Goal: Task Accomplishment & Management: Use online tool/utility

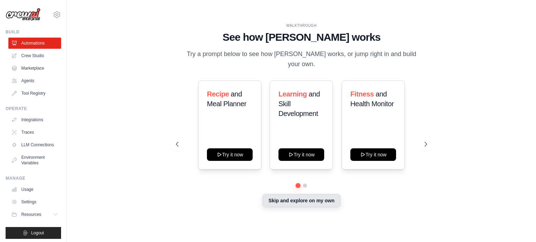
click at [307, 200] on button "Skip and explore on my own" at bounding box center [301, 200] width 78 height 13
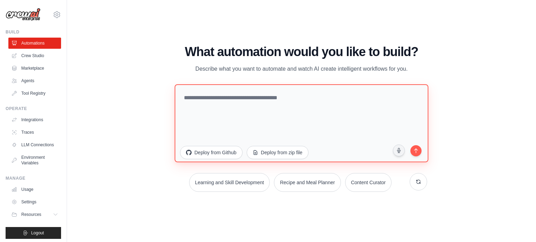
click at [272, 112] on textarea at bounding box center [301, 123] width 254 height 78
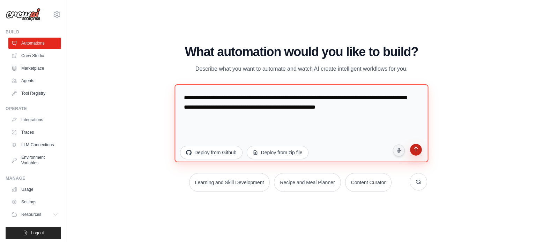
type textarea "**********"
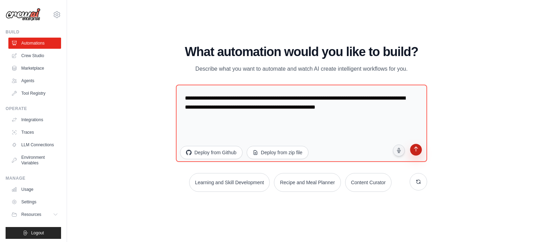
click at [410, 154] on button "submit" at bounding box center [415, 151] width 14 height 14
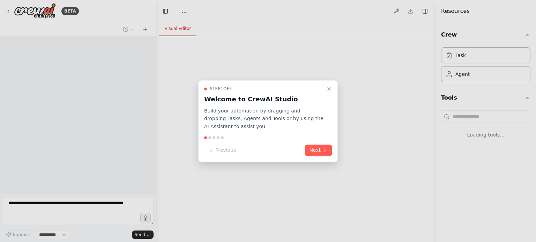
select select "****"
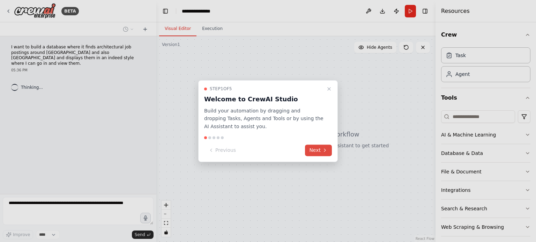
click at [317, 150] on button "Next" at bounding box center [318, 151] width 27 height 12
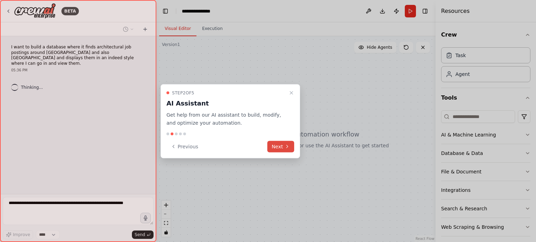
click at [288, 147] on icon at bounding box center [287, 147] width 6 height 6
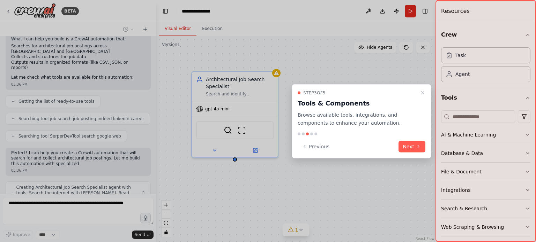
scroll to position [94, 0]
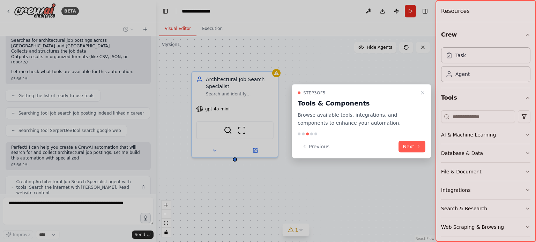
click at [406, 139] on div "Step 3 of 5 Tools & Components Browse available tools, integrations, and compon…" at bounding box center [362, 121] width 140 height 74
click at [405, 142] on button "Next" at bounding box center [411, 147] width 27 height 12
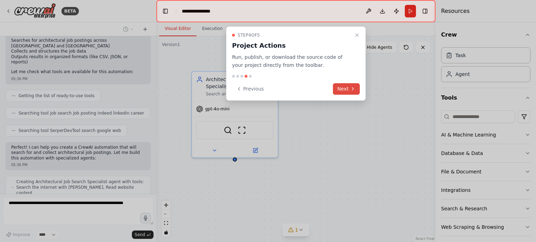
click at [339, 90] on button "Next" at bounding box center [346, 89] width 27 height 12
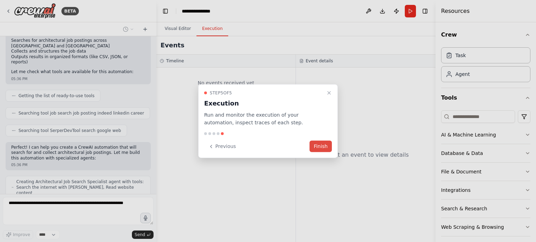
click at [320, 149] on button "Finish" at bounding box center [320, 147] width 22 height 12
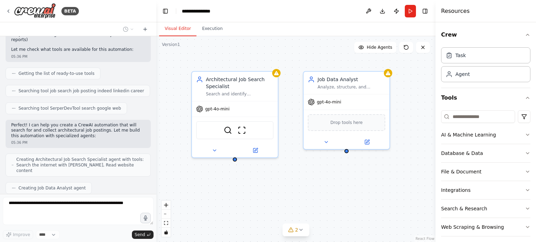
scroll to position [152, 0]
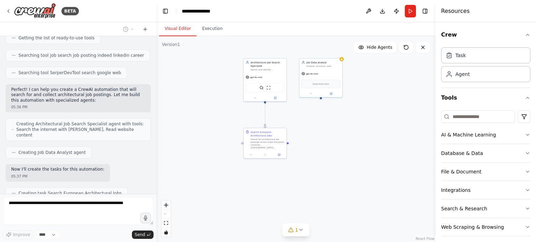
drag, startPoint x: 325, startPoint y: 199, endPoint x: 305, endPoint y: 88, distance: 113.1
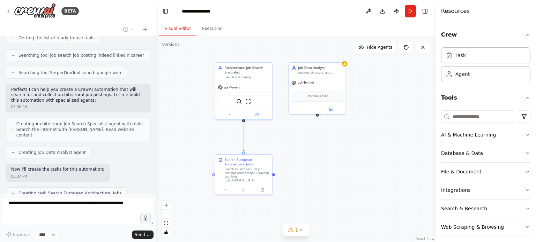
drag, startPoint x: 297, startPoint y: 89, endPoint x: 294, endPoint y: 159, distance: 70.2
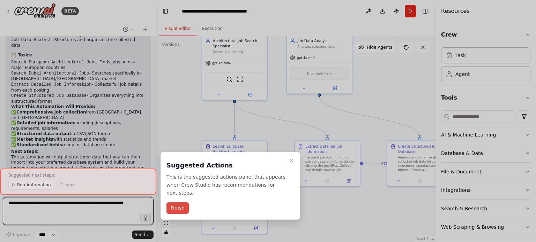
scroll to position [491, 0]
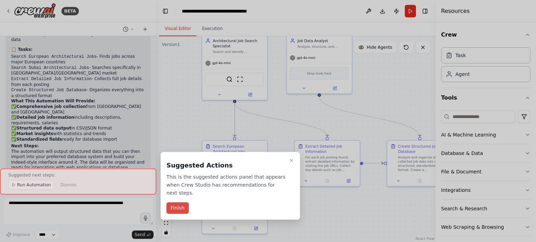
click at [179, 204] on button "Finish" at bounding box center [177, 209] width 22 height 12
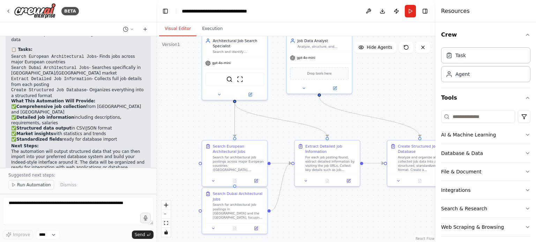
click at [43, 189] on button "Run Automation" at bounding box center [31, 185] width 46 height 10
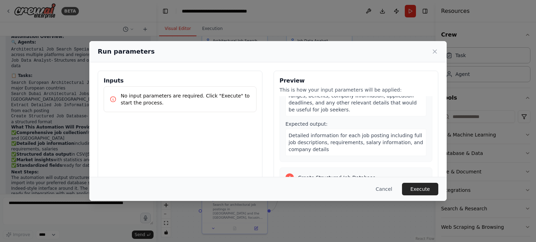
scroll to position [349, 0]
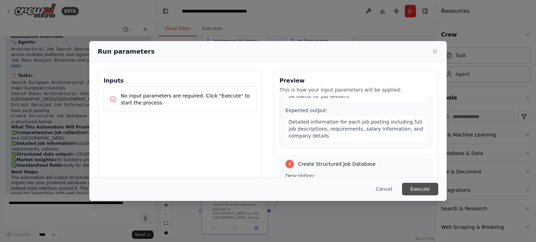
click at [421, 191] on button "Execute" at bounding box center [420, 189] width 36 height 13
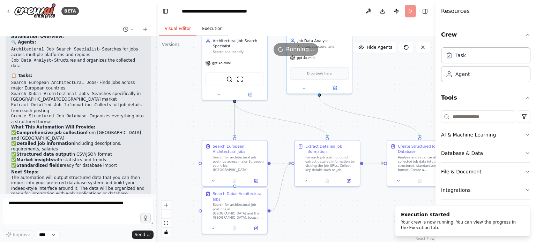
click at [208, 34] on button "Execution" at bounding box center [212, 29] width 32 height 15
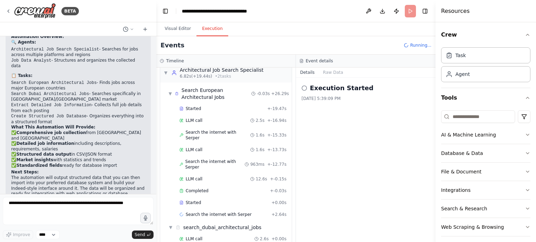
scroll to position [20, 0]
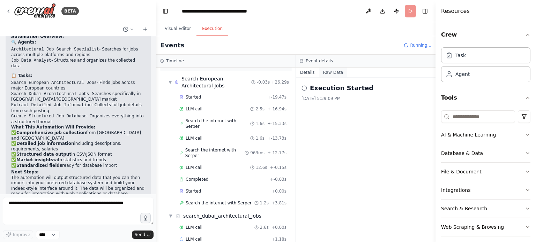
click at [325, 71] on button "Raw Data" at bounding box center [333, 73] width 29 height 10
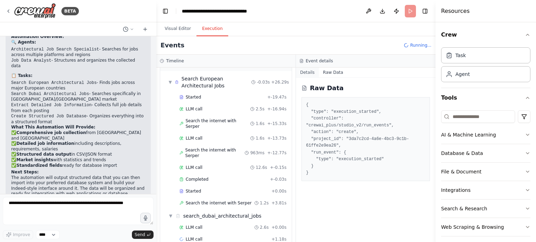
click at [304, 72] on button "Details" at bounding box center [307, 73] width 23 height 10
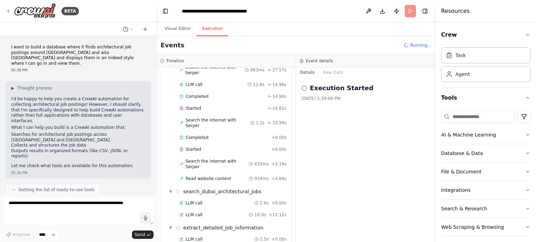
scroll to position [114, 0]
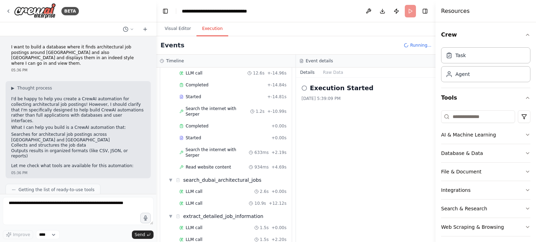
click at [525, 132] on div "Crew Task Agent Tools AI & Machine Learning Database & Data File & Document Int…" at bounding box center [485, 132] width 100 height 220
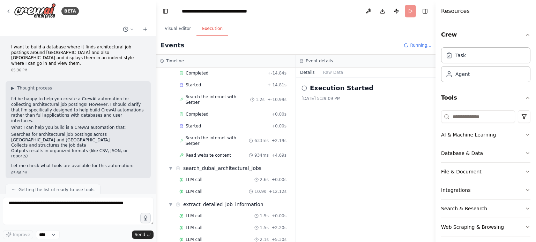
click at [525, 133] on icon "button" at bounding box center [528, 135] width 6 height 6
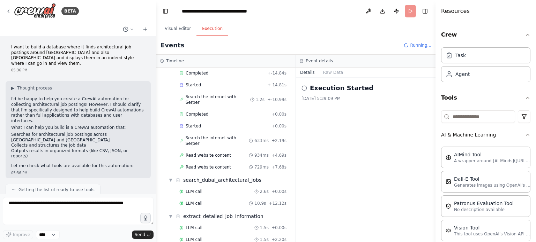
scroll to position [138, 0]
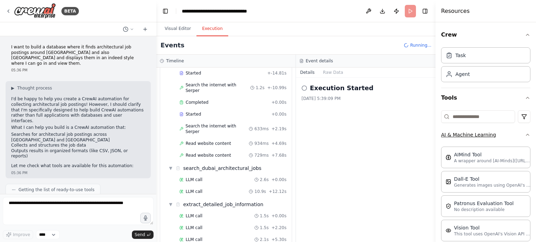
click at [525, 133] on icon "button" at bounding box center [528, 135] width 6 height 6
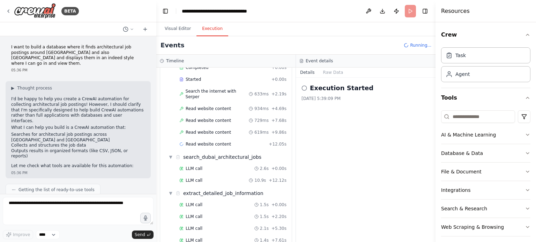
scroll to position [185, 0]
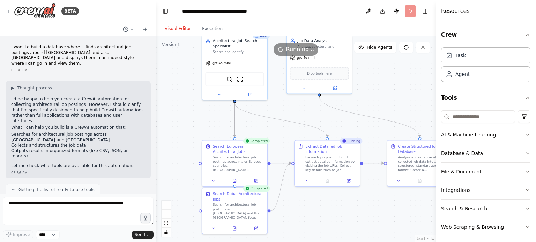
click at [167, 29] on button "Visual Editor" at bounding box center [177, 29] width 37 height 15
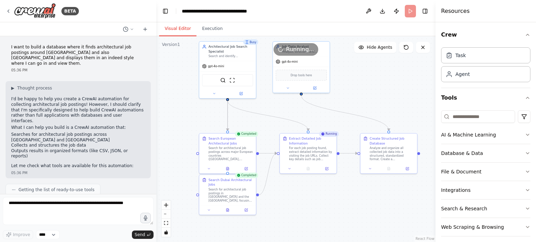
drag, startPoint x: 322, startPoint y: 124, endPoint x: 304, endPoint y: 118, distance: 19.0
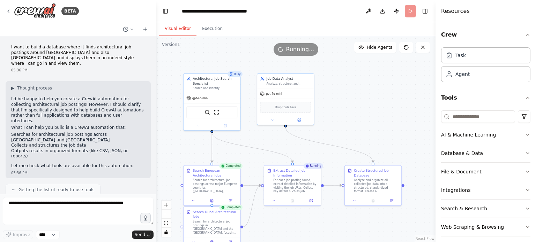
drag, startPoint x: 315, startPoint y: 122, endPoint x: 300, endPoint y: 151, distance: 32.9
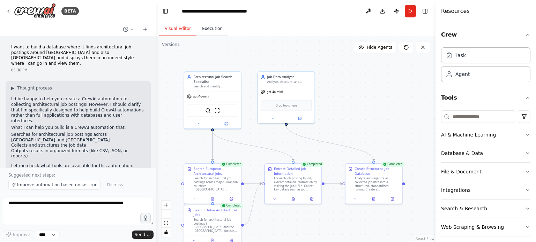
click at [208, 29] on button "Execution" at bounding box center [212, 29] width 32 height 15
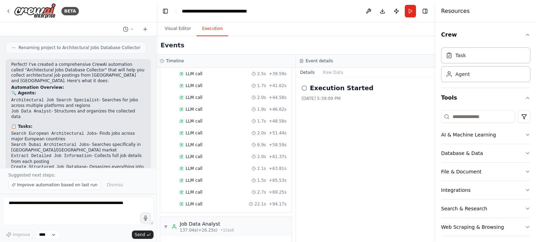
scroll to position [491, 0]
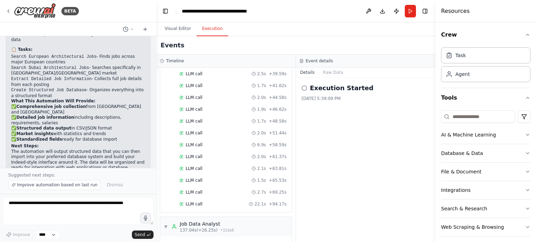
click at [304, 89] on icon at bounding box center [304, 88] width 6 height 6
click at [429, 11] on button "Toggle Right Sidebar" at bounding box center [425, 11] width 10 height 10
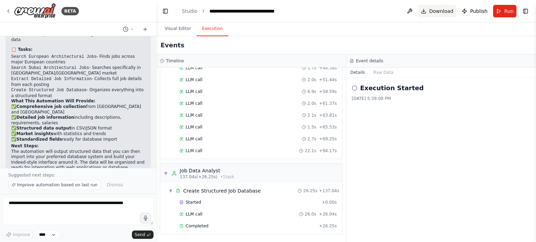
scroll to position [721, 0]
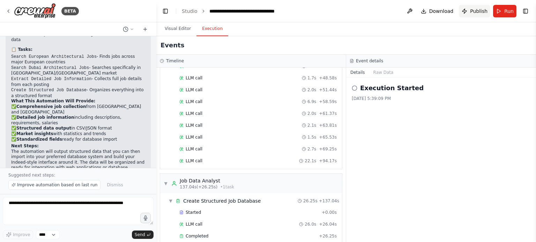
click at [479, 12] on span "Publish" at bounding box center [478, 11] width 17 height 7
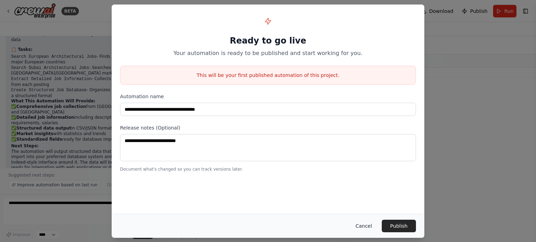
click at [372, 226] on button "Cancel" at bounding box center [364, 226] width 28 height 13
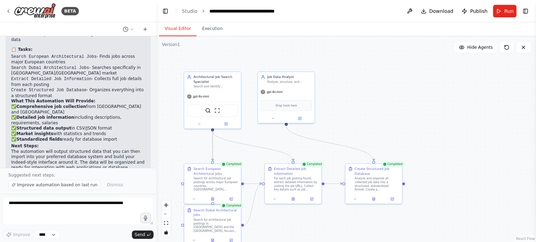
click at [174, 30] on button "Visual Editor" at bounding box center [177, 29] width 37 height 15
click at [10, 9] on icon at bounding box center [9, 11] width 6 height 6
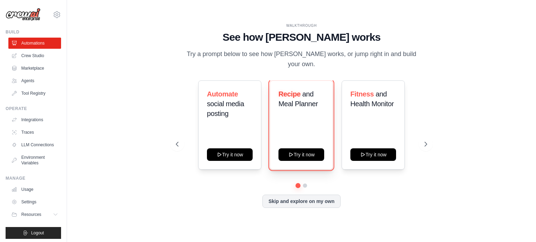
click at [301, 156] on button "Try it now" at bounding box center [301, 155] width 46 height 13
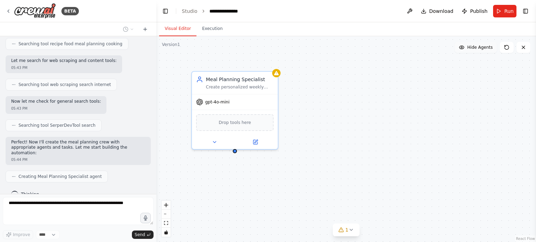
scroll to position [159, 0]
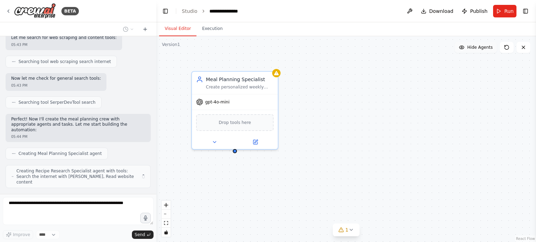
click at [473, 47] on span "Hide Agents" at bounding box center [479, 48] width 25 height 6
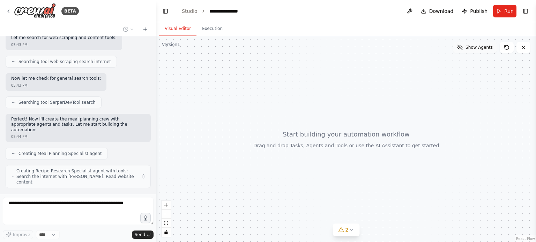
click at [469, 48] on span "Show Agents" at bounding box center [478, 48] width 27 height 6
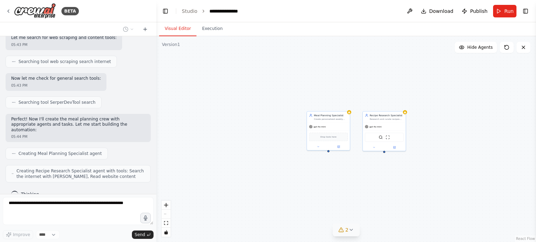
click at [353, 230] on icon at bounding box center [351, 230] width 6 height 6
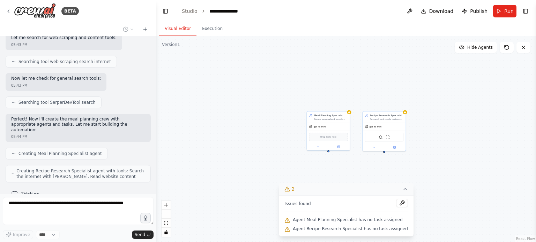
click at [437, 193] on div "Meal Planning Specialist Create personalized weekly meal plans based on {dietar…" at bounding box center [346, 139] width 380 height 206
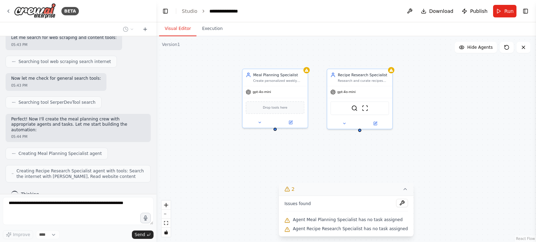
drag, startPoint x: 388, startPoint y: 164, endPoint x: 369, endPoint y: 149, distance: 24.6
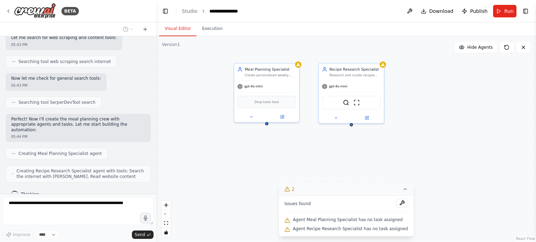
scroll to position [176, 0]
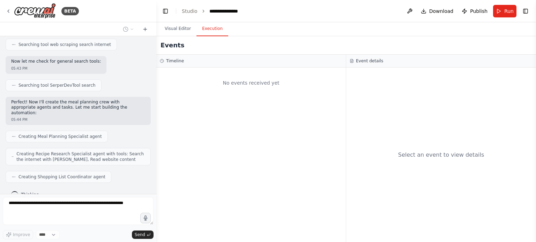
click at [209, 28] on button "Execution" at bounding box center [212, 29] width 32 height 15
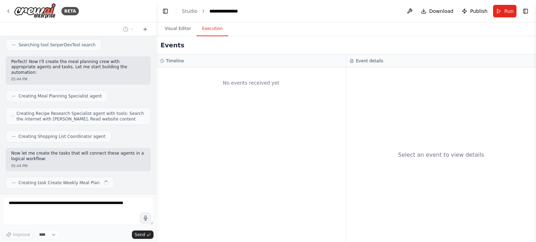
scroll to position [222, 0]
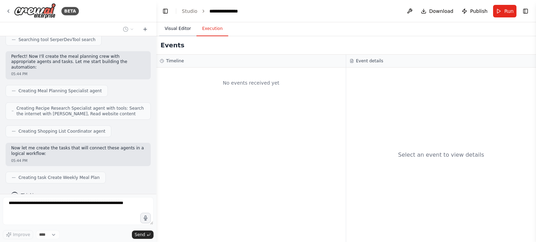
click at [179, 29] on button "Visual Editor" at bounding box center [177, 29] width 37 height 15
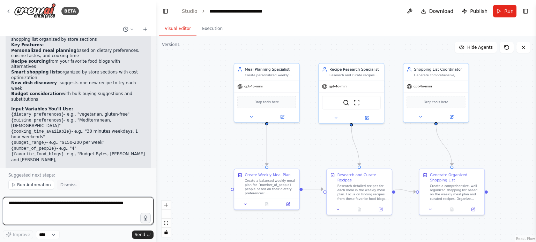
scroll to position [610, 0]
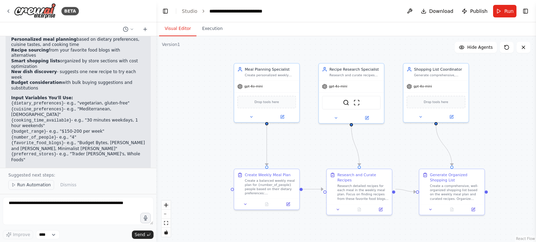
click at [39, 184] on span "Run Automation" at bounding box center [34, 185] width 34 height 6
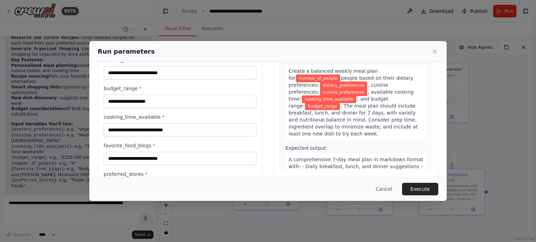
scroll to position [0, 0]
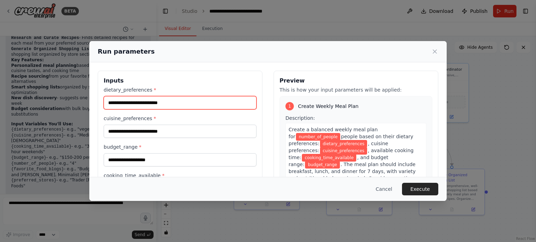
click at [171, 106] on input "dietary_preferences *" at bounding box center [180, 102] width 153 height 13
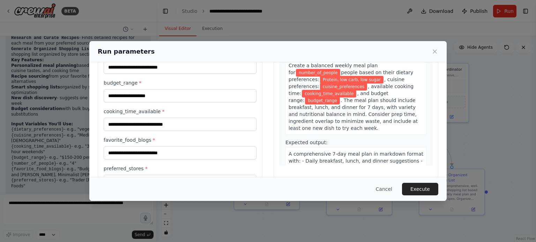
scroll to position [70, 0]
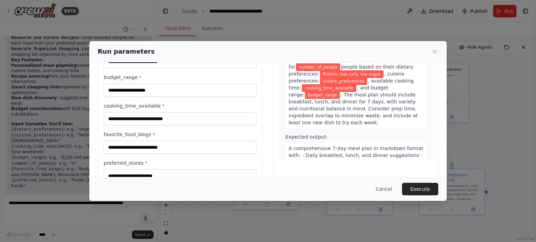
type input "**********"
click at [141, 92] on input "budget_range *" at bounding box center [180, 90] width 153 height 13
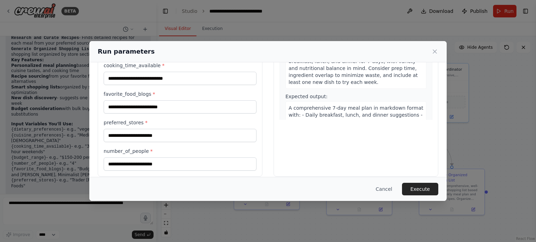
scroll to position [117, 0]
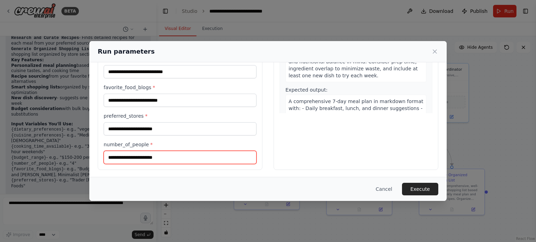
click at [177, 153] on input "number_of_people *" at bounding box center [180, 157] width 153 height 13
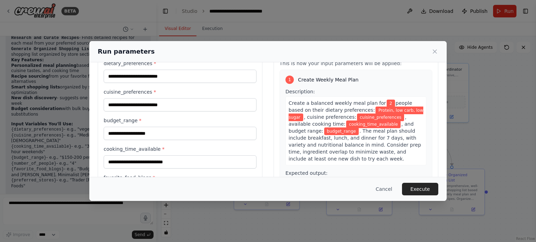
scroll to position [70, 0]
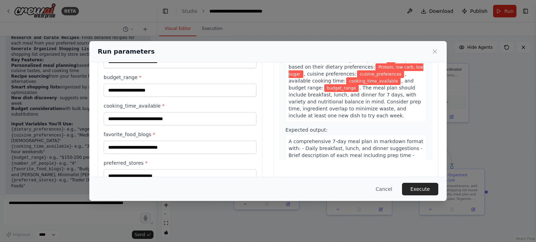
type input "*"
click at [141, 88] on input "budget_range *" at bounding box center [180, 90] width 153 height 13
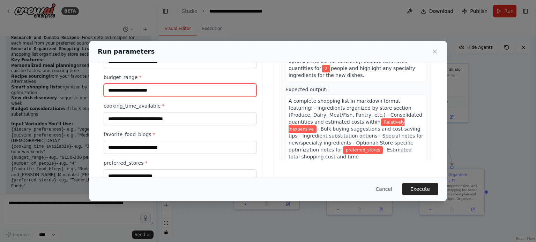
scroll to position [398, 0]
type input "**********"
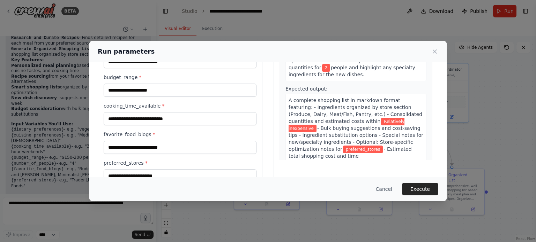
click at [375, 157] on div "3 Generate Organized Shopping List Description: Create a comprehensive, well-or…" at bounding box center [355, 73] width 153 height 190
click at [415, 192] on button "Execute" at bounding box center [420, 189] width 36 height 13
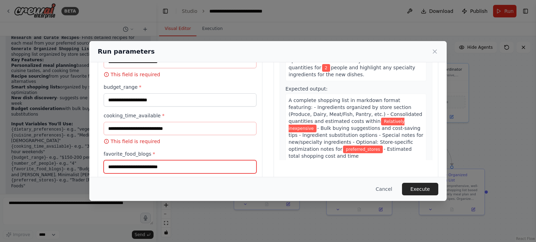
click at [175, 166] on input "favorite_food_blogs *" at bounding box center [180, 166] width 153 height 13
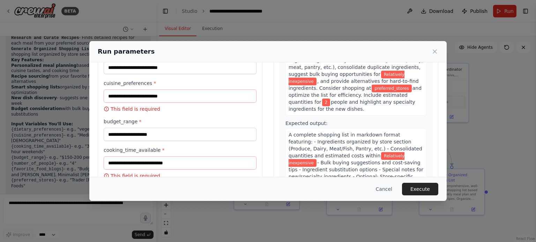
scroll to position [35, 0]
type input "**********"
click at [144, 97] on input "cuisine_preferences *" at bounding box center [180, 96] width 153 height 13
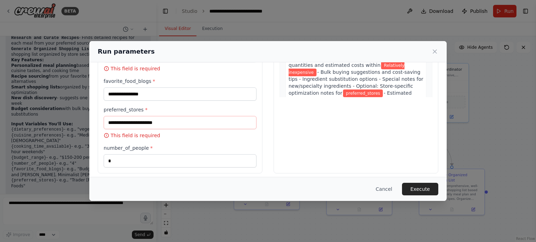
scroll to position [136, 0]
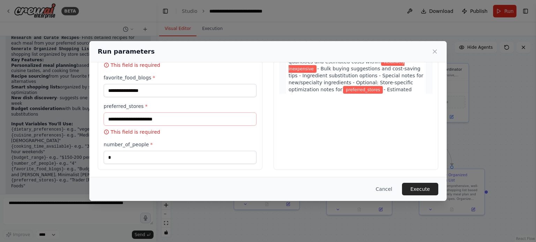
type input "**********"
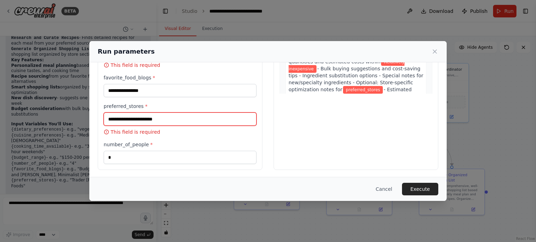
click at [166, 118] on input "preferred_stores *" at bounding box center [180, 119] width 153 height 13
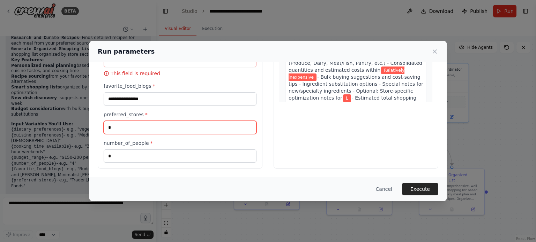
scroll to position [127, 0]
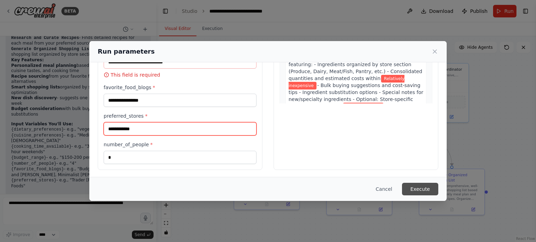
type input "**********"
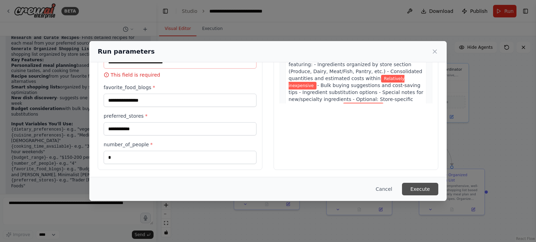
click at [421, 191] on button "Execute" at bounding box center [420, 189] width 36 height 13
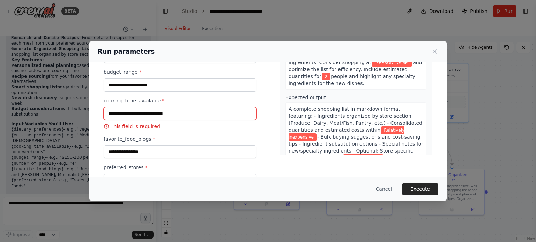
click at [153, 97] on div "cooking_time_available * This field is required" at bounding box center [180, 113] width 153 height 33
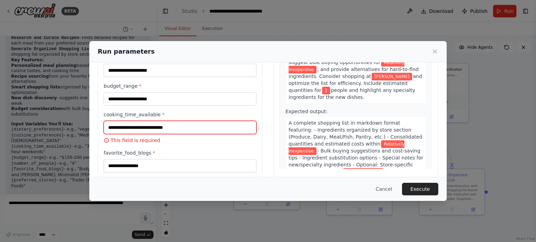
scroll to position [57, 0]
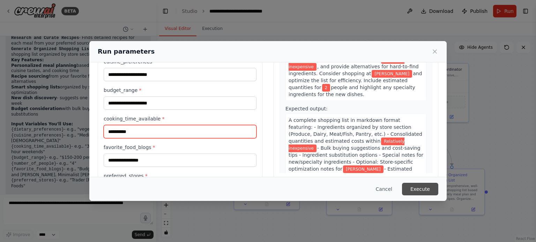
type input "**********"
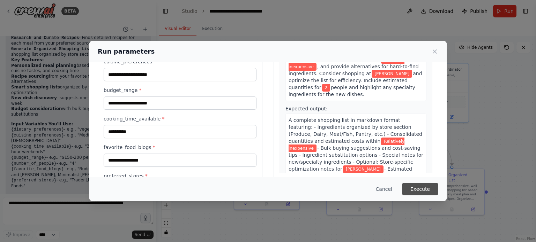
click at [418, 187] on button "Execute" at bounding box center [420, 189] width 36 height 13
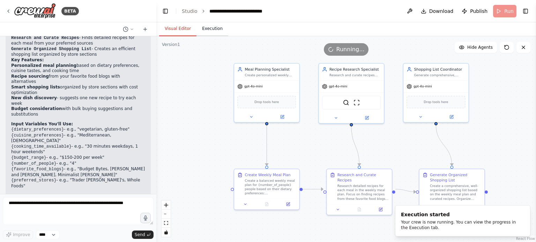
click at [208, 33] on button "Execution" at bounding box center [212, 29] width 32 height 15
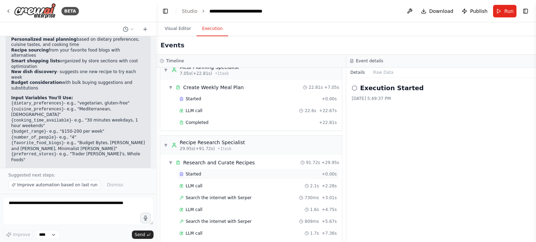
scroll to position [0, 0]
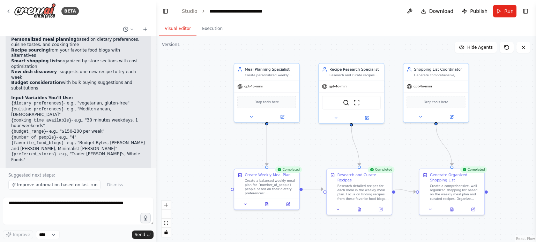
click at [177, 26] on button "Visual Editor" at bounding box center [177, 29] width 37 height 15
click at [211, 30] on button "Execution" at bounding box center [212, 29] width 32 height 15
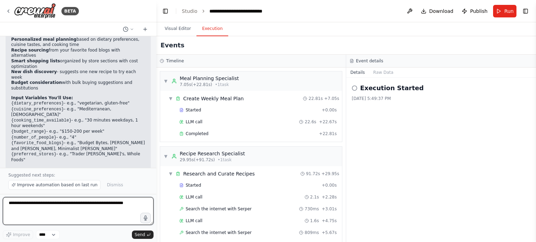
click at [55, 203] on textarea at bounding box center [78, 211] width 151 height 28
type textarea "*"
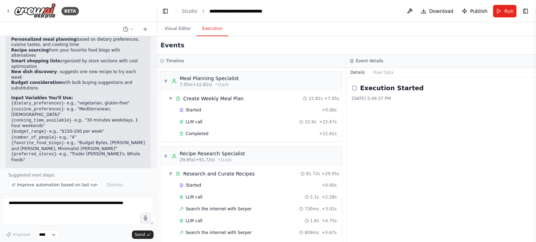
drag, startPoint x: 371, startPoint y: 176, endPoint x: 347, endPoint y: 172, distance: 24.3
click at [371, 176] on div "Execution Started 8/30/2025, 5:49:37 PM" at bounding box center [441, 160] width 190 height 165
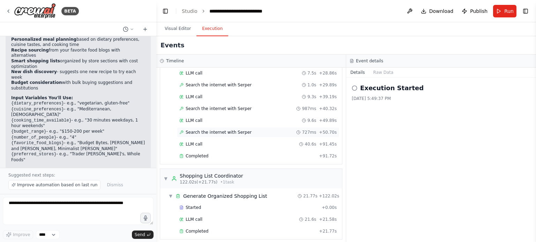
scroll to position [267, 0]
click at [381, 71] on button "Raw Data" at bounding box center [383, 73] width 29 height 10
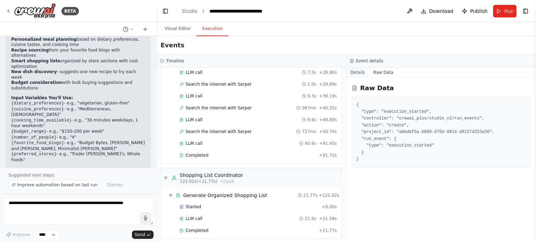
click at [358, 75] on button "Details" at bounding box center [357, 73] width 23 height 10
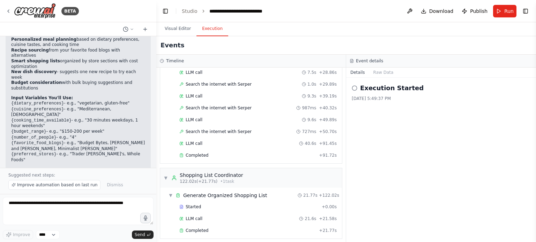
click at [354, 88] on icon at bounding box center [355, 88] width 6 height 6
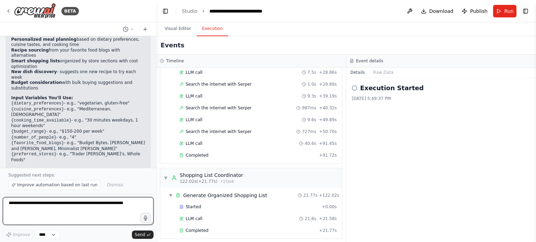
click at [65, 211] on textarea at bounding box center [78, 211] width 151 height 28
type textarea "**********"
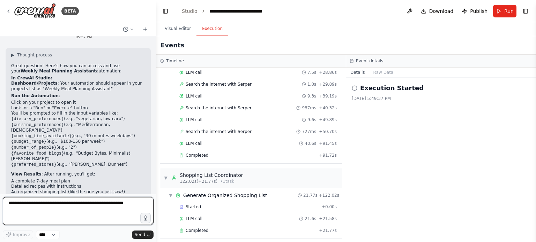
scroll to position [811, 0]
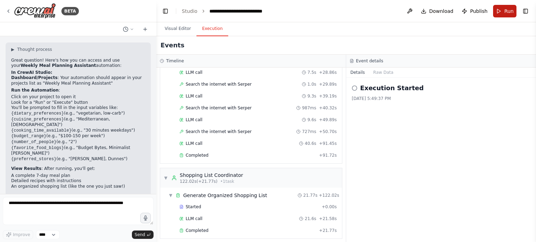
click at [510, 7] on button "Run" at bounding box center [504, 11] width 23 height 13
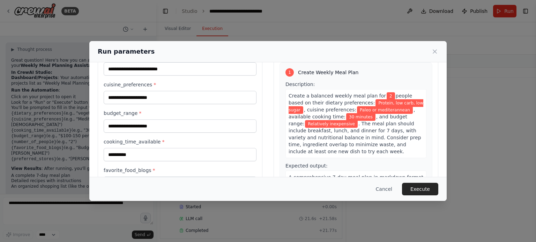
scroll to position [117, 0]
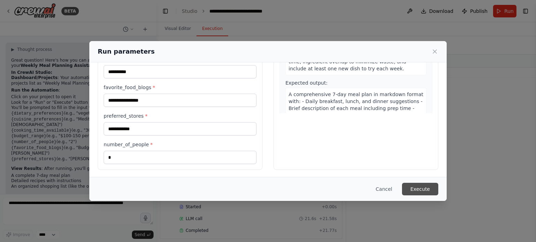
click at [412, 190] on button "Execute" at bounding box center [420, 189] width 36 height 13
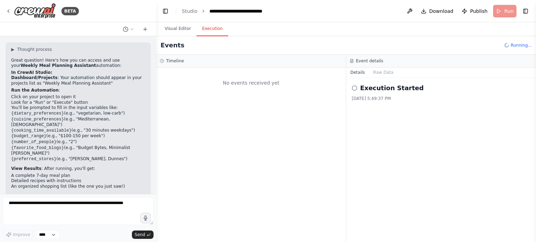
scroll to position [0, 0]
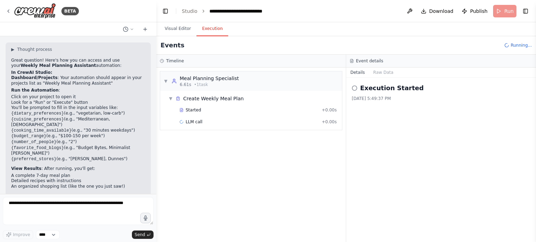
click at [209, 75] on div "Meal Planning Specialist" at bounding box center [209, 78] width 59 height 7
click at [172, 82] on icon at bounding box center [174, 81] width 6 height 6
click at [195, 100] on div "Create Weekly Meal Plan" at bounding box center [213, 98] width 60 height 7
click at [191, 97] on div "Create Weekly Meal Plan" at bounding box center [213, 98] width 60 height 7
click at [189, 109] on span "Started" at bounding box center [193, 110] width 15 height 6
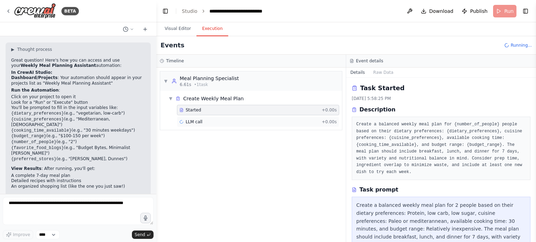
click at [212, 122] on div "LLM call + 0.00s" at bounding box center [257, 122] width 157 height 6
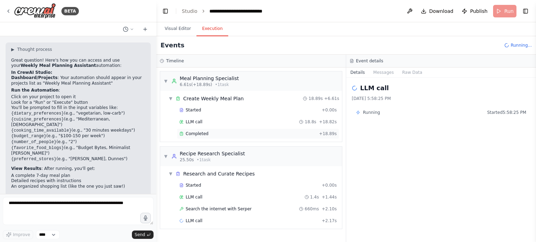
click at [197, 131] on span "Completed" at bounding box center [197, 134] width 23 height 6
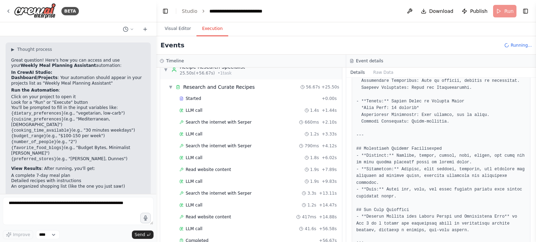
scroll to position [1056, 0]
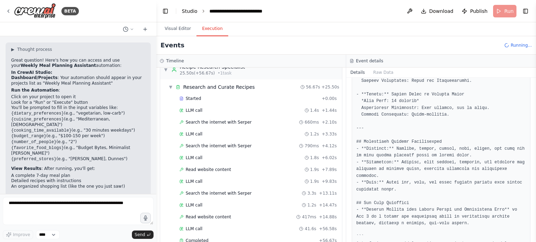
click at [182, 12] on link "Studio" at bounding box center [190, 11] width 16 height 6
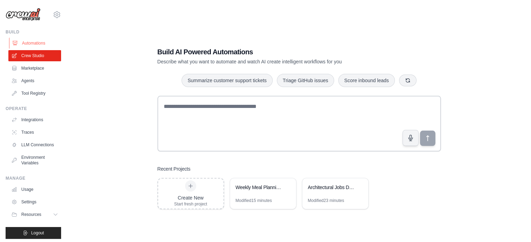
click at [37, 46] on link "Automations" at bounding box center [35, 43] width 53 height 11
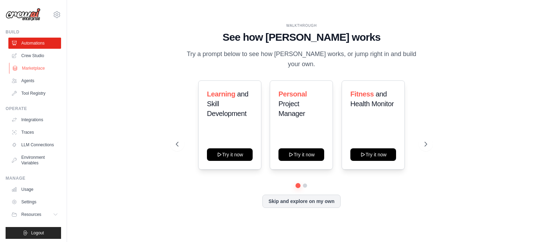
click at [26, 64] on link "Marketplace" at bounding box center [35, 68] width 53 height 11
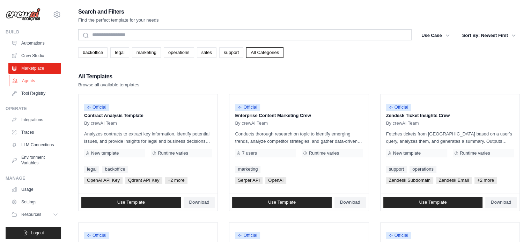
click at [29, 83] on link "Agents" at bounding box center [35, 80] width 53 height 11
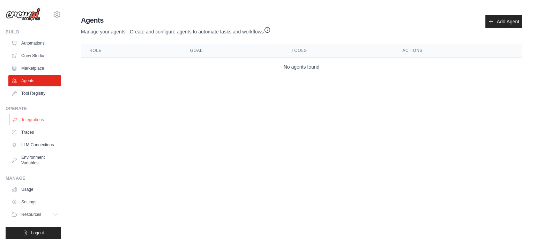
scroll to position [8, 0]
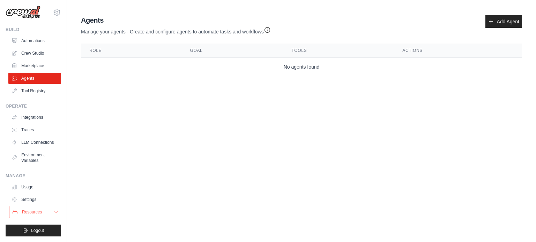
click at [29, 209] on button "Resources" at bounding box center [35, 212] width 53 height 11
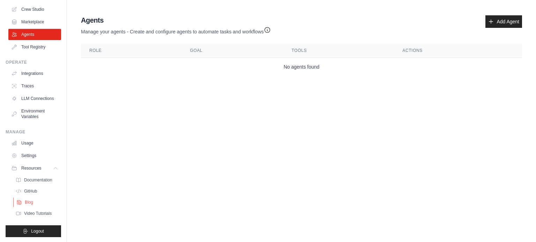
scroll to position [52, 0]
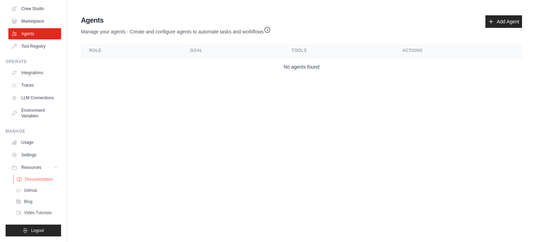
click at [35, 181] on span "Documentation" at bounding box center [39, 180] width 28 height 6
